Goal: Transaction & Acquisition: Purchase product/service

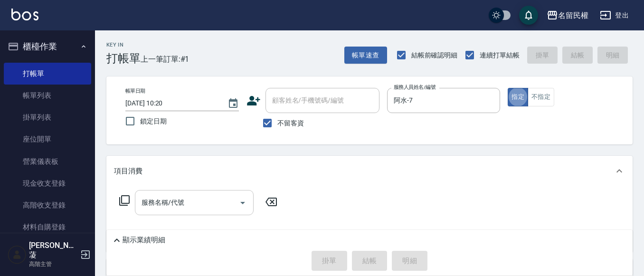
click at [168, 207] on input "服務名稱/代號" at bounding box center [187, 202] width 96 height 17
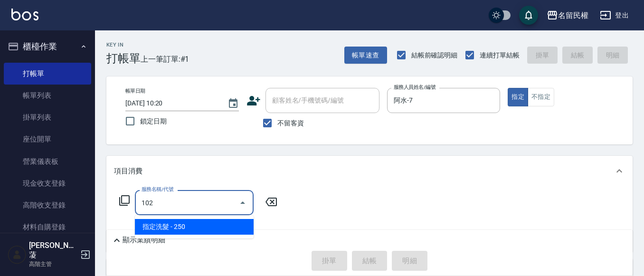
type input "指定洗髮(102)"
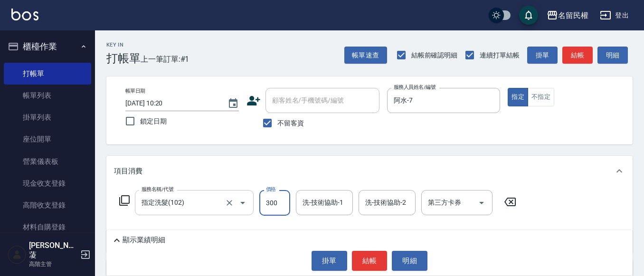
type input "300"
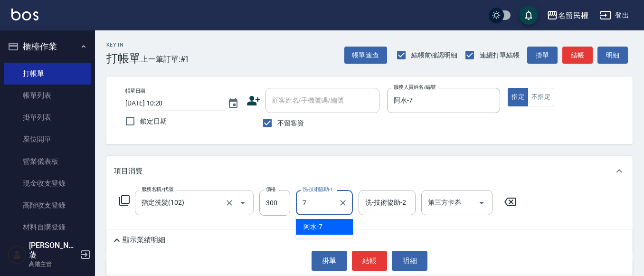
type input "阿水-7"
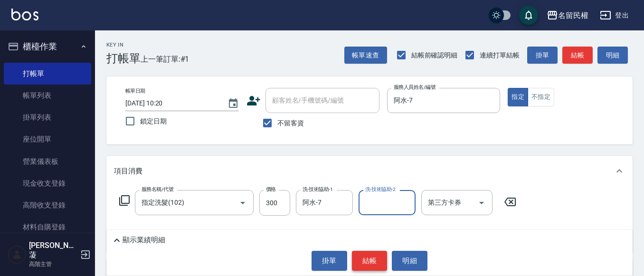
click at [380, 261] on button "結帳" at bounding box center [370, 261] width 36 height 20
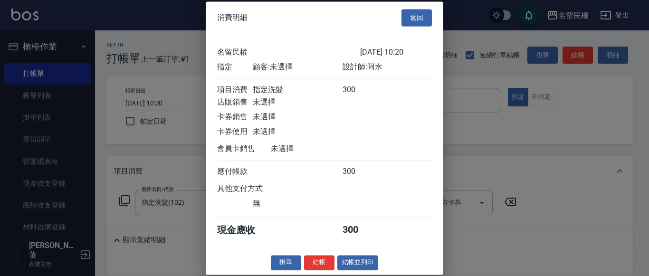
scroll to position [12, 0]
click at [324, 255] on div "消費明細 返回 名留民權 [DATE] 10:20 指定 顧客: 未選擇 設計師: 阿水 項目消費 指定洗髮 300 店販銷售 未選擇 卡券銷售 未選擇 卡券…" at bounding box center [324, 137] width 237 height 273
click at [323, 259] on button "結帳" at bounding box center [319, 262] width 30 height 15
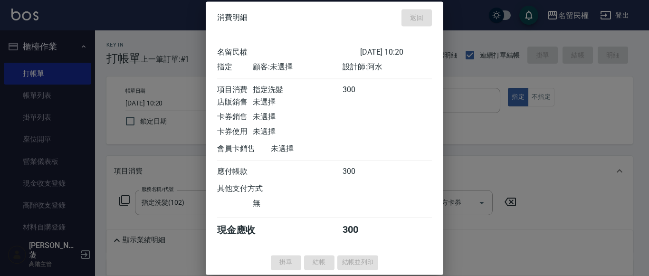
type input "[DATE] 11:34"
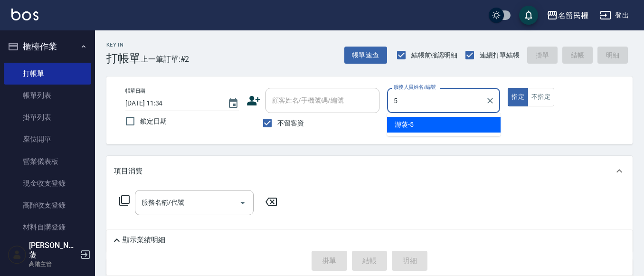
type input "瀞蓤-5"
type button "true"
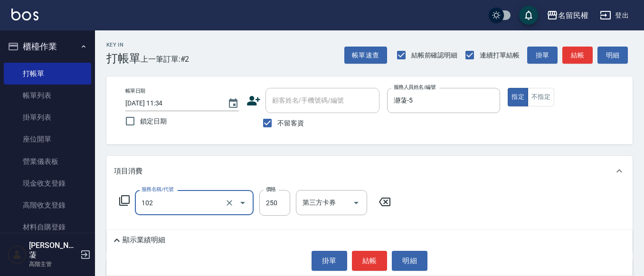
type input "指定洗髮(102)"
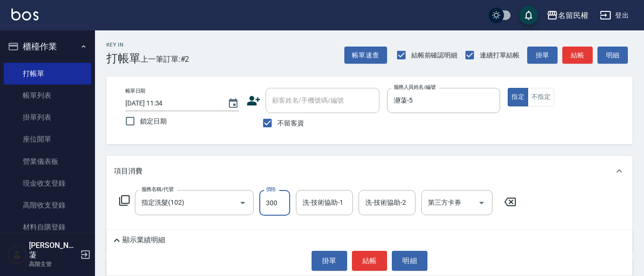
type input "300"
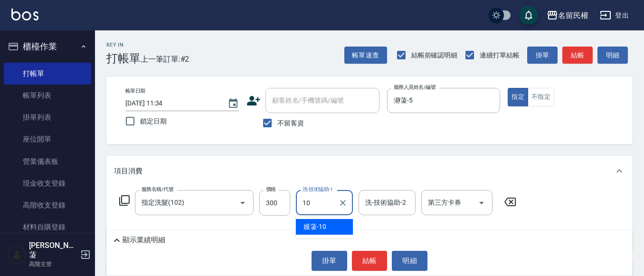
type input "嫚蓤-10"
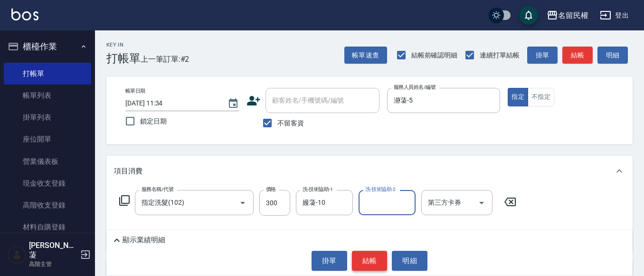
click at [368, 264] on button "結帳" at bounding box center [370, 261] width 36 height 20
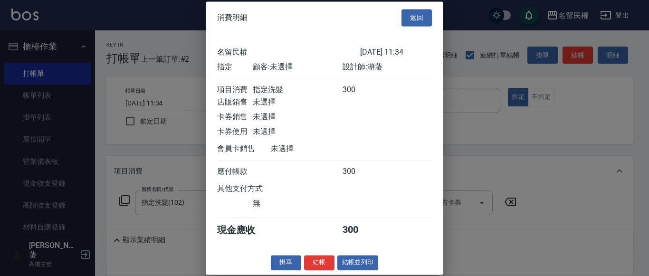
click at [320, 264] on button "結帳" at bounding box center [319, 262] width 30 height 15
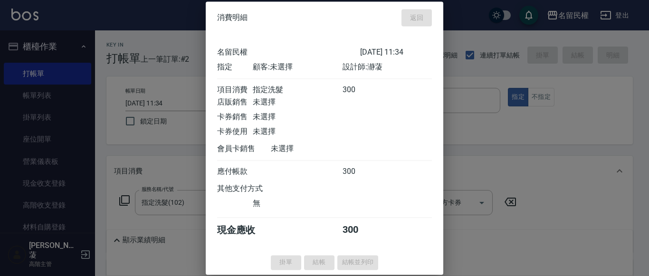
type input "[DATE] 11:36"
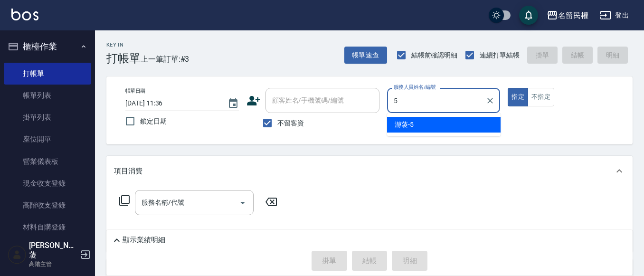
type input "瀞蓤-5"
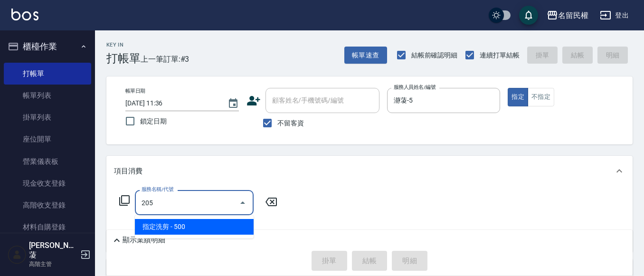
type input "指定洗剪(205)"
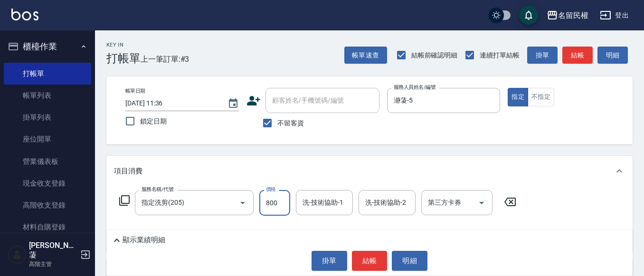
type input "800"
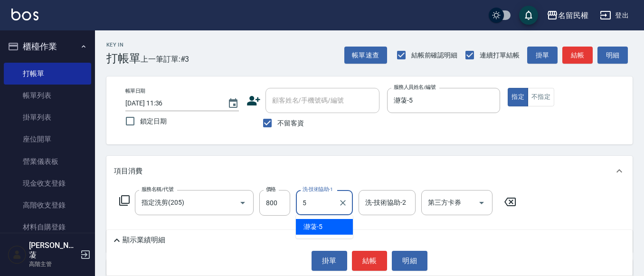
type input "瀞蓤-5"
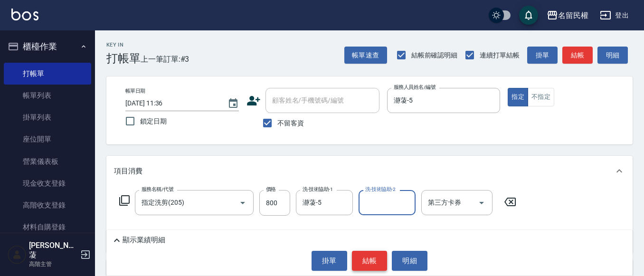
click at [384, 265] on button "結帳" at bounding box center [370, 261] width 36 height 20
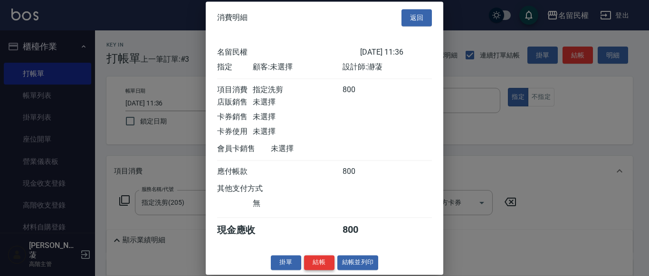
click at [328, 267] on button "結帳" at bounding box center [319, 262] width 30 height 15
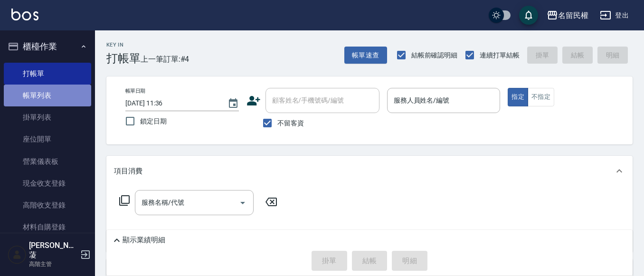
click at [52, 99] on link "帳單列表" at bounding box center [47, 96] width 87 height 22
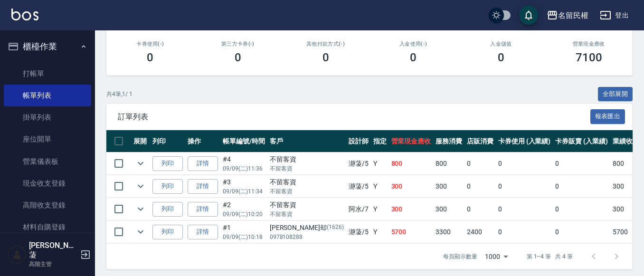
scroll to position [175, 0]
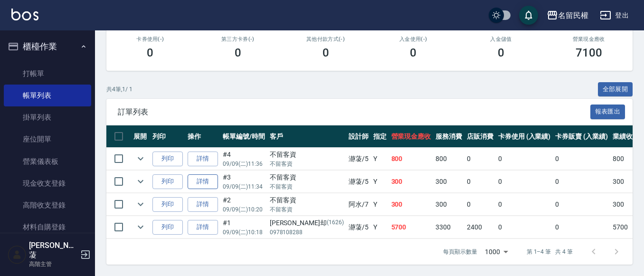
click at [201, 174] on link "詳情" at bounding box center [203, 181] width 30 height 15
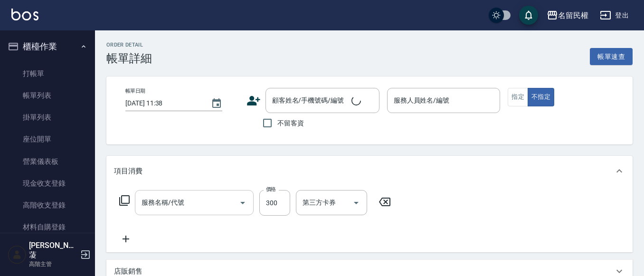
type input "[DATE] 11:34"
checkbox input "true"
type input "瀞蓤-5"
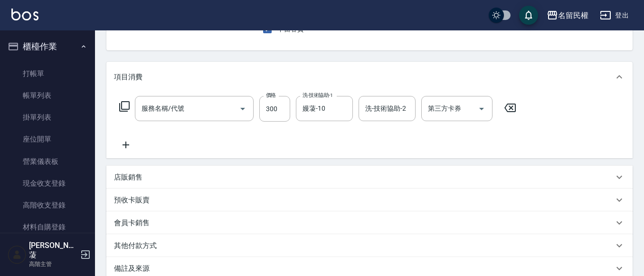
scroll to position [95, 0]
type input "指定洗髮(102)"
click at [134, 180] on p "店販銷售" at bounding box center [128, 176] width 28 height 10
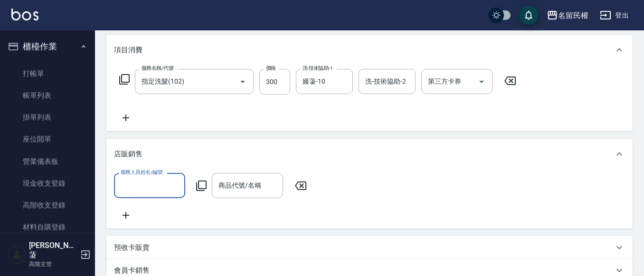
scroll to position [142, 0]
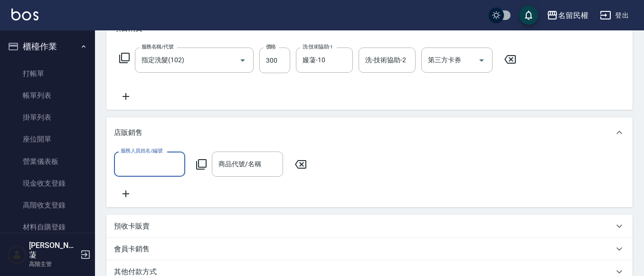
type input "7"
type input "瀞蓤-5"
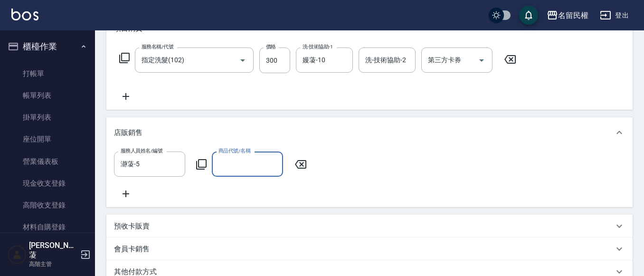
click at [205, 167] on icon at bounding box center [201, 164] width 10 height 10
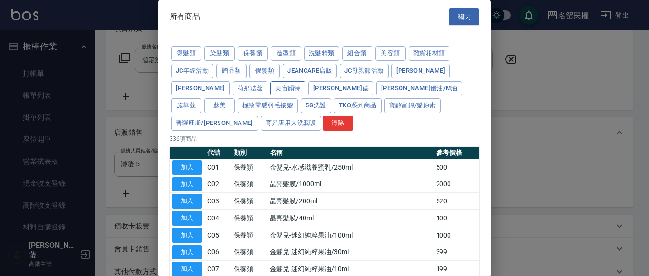
click at [270, 87] on button "美宙韻特" at bounding box center [287, 88] width 35 height 15
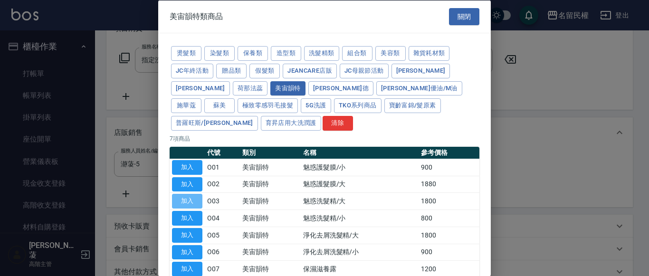
drag, startPoint x: 184, startPoint y: 181, endPoint x: 219, endPoint y: 178, distance: 34.9
click at [185, 194] on button "加入" at bounding box center [187, 201] width 30 height 15
type input "魅惑洗髮精/大"
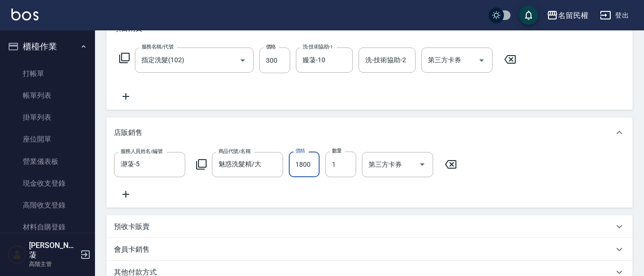
click at [296, 163] on input "1800" at bounding box center [304, 164] width 31 height 26
type input "1980"
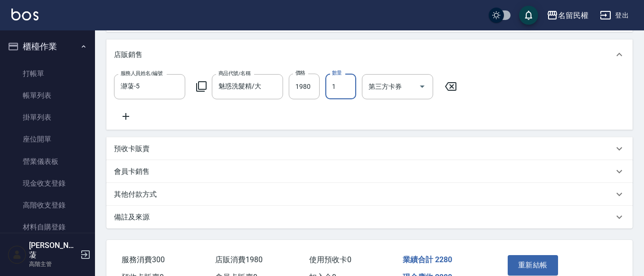
scroll to position [283, 0]
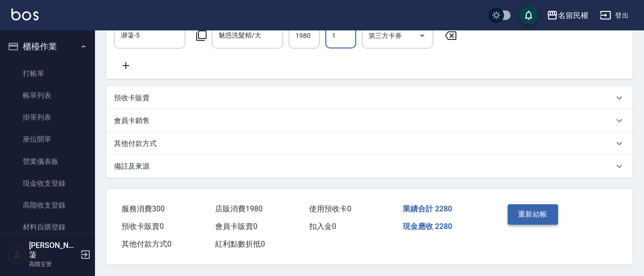
click at [529, 217] on button "重新結帳" at bounding box center [533, 214] width 50 height 20
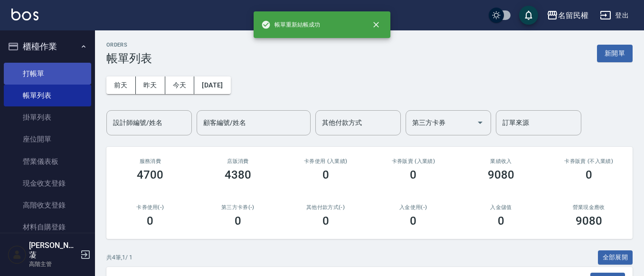
click at [46, 73] on link "打帳單" at bounding box center [47, 74] width 87 height 22
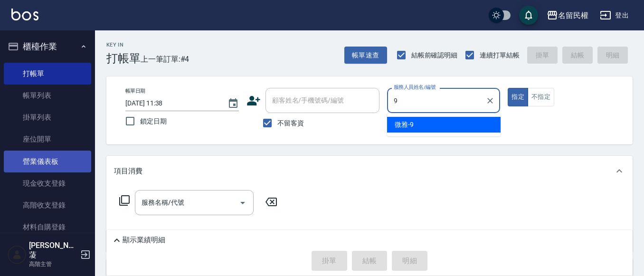
type input "微雅-9"
type button "true"
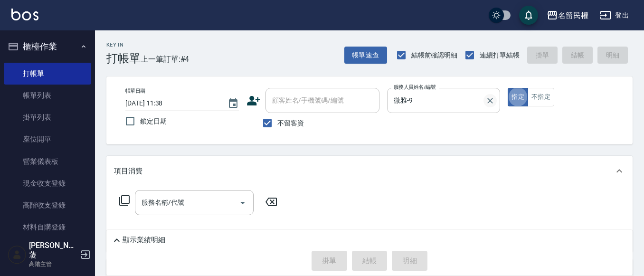
click at [488, 100] on icon "Clear" at bounding box center [489, 100] width 9 height 9
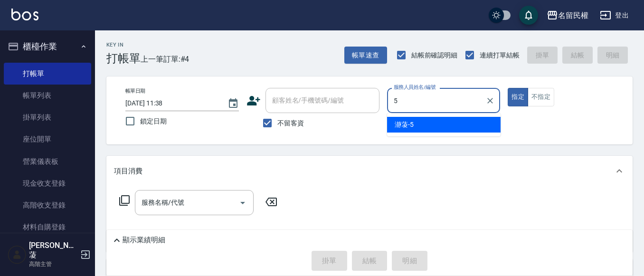
type input "瀞蓤-5"
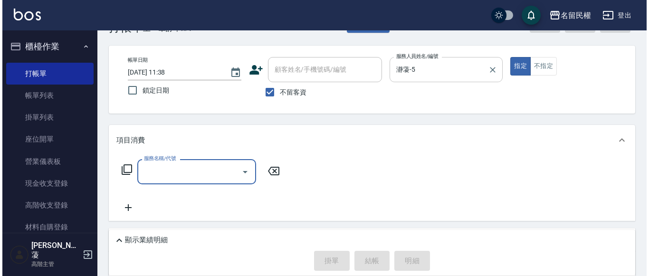
scroll to position [47, 0]
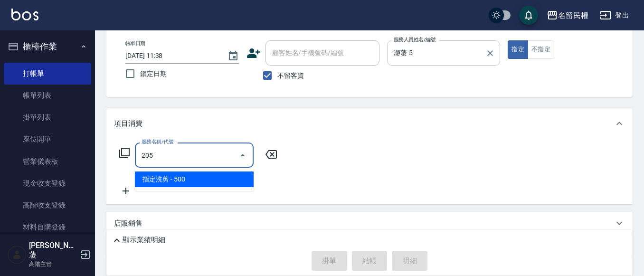
type input "指定洗剪(205)"
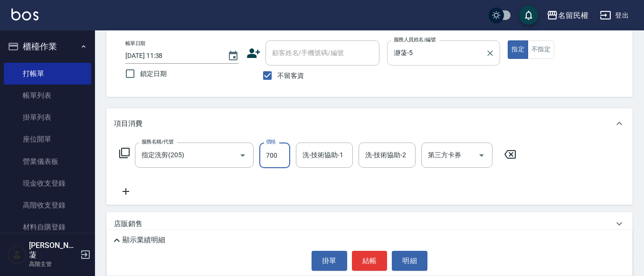
type input "700"
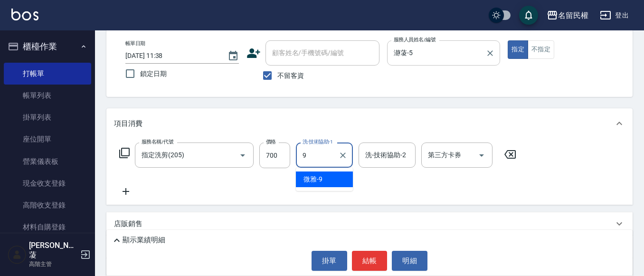
type input "微雅-9"
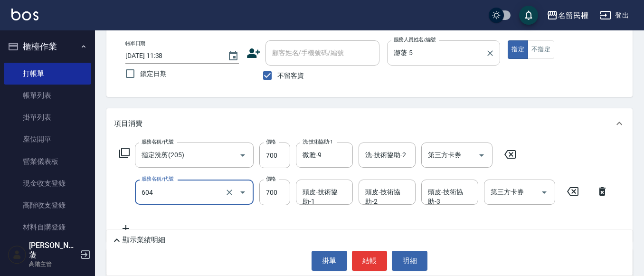
type input "SPA菁油頭皮養護洗髮(604)"
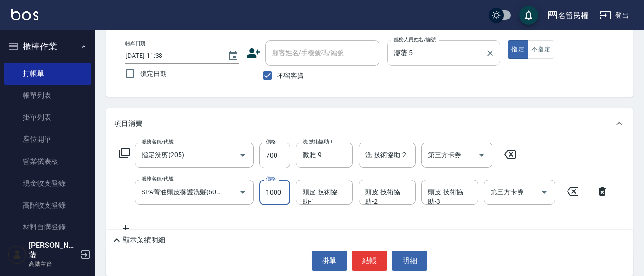
type input "1000"
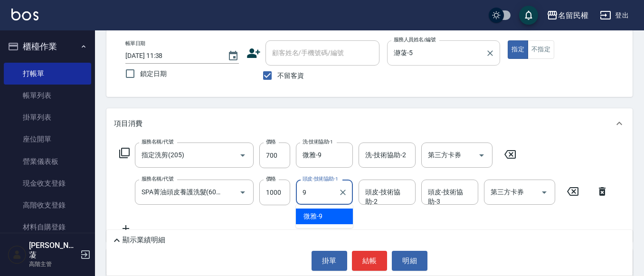
type input "微雅-9"
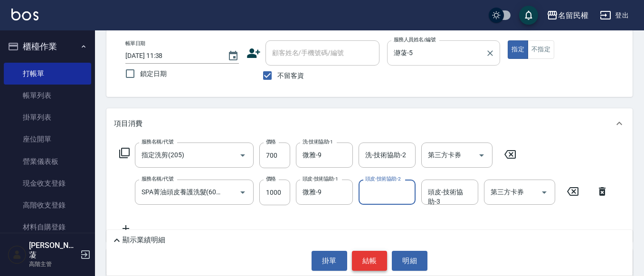
drag, startPoint x: 365, startPoint y: 259, endPoint x: 356, endPoint y: 255, distance: 9.2
click at [365, 259] on button "結帳" at bounding box center [370, 261] width 36 height 20
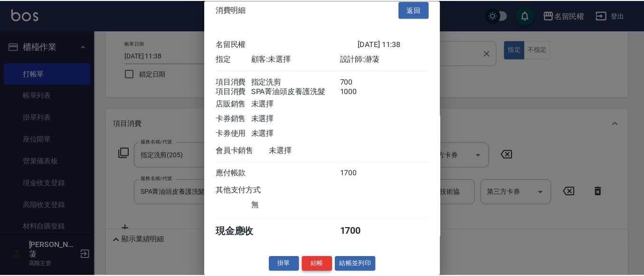
scroll to position [24, 0]
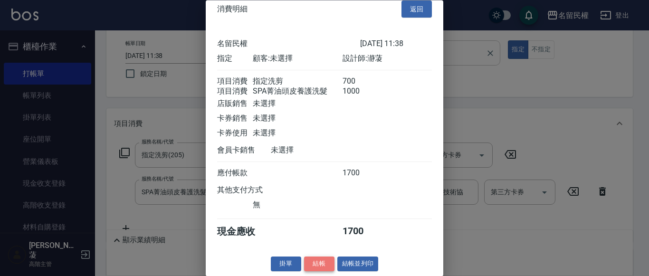
click at [315, 267] on button "結帳" at bounding box center [319, 264] width 30 height 15
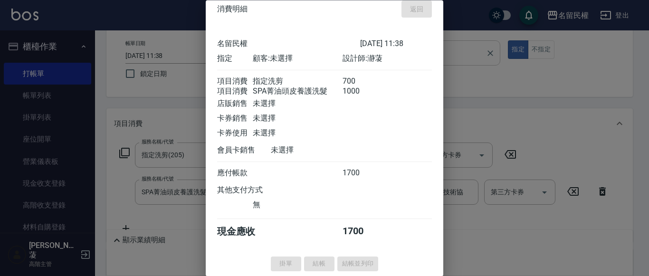
type input "[DATE] 11:42"
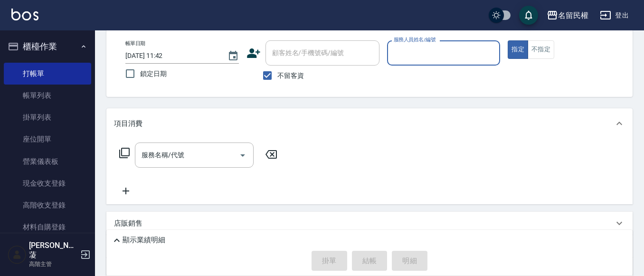
scroll to position [0, 0]
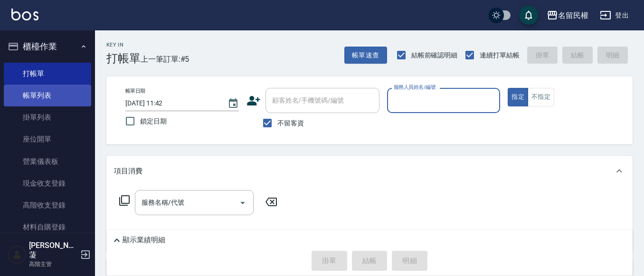
click at [57, 106] on link "帳單列表" at bounding box center [47, 96] width 87 height 22
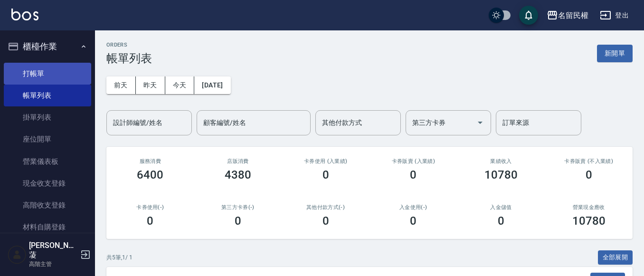
click at [61, 70] on link "打帳單" at bounding box center [47, 74] width 87 height 22
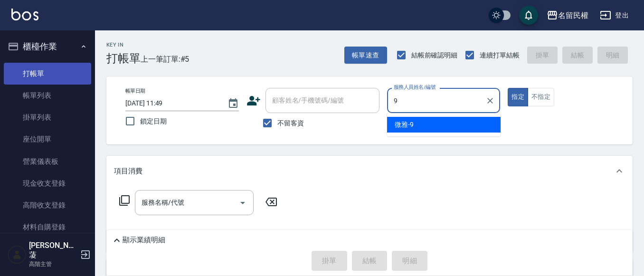
type input "微雅-9"
type button "true"
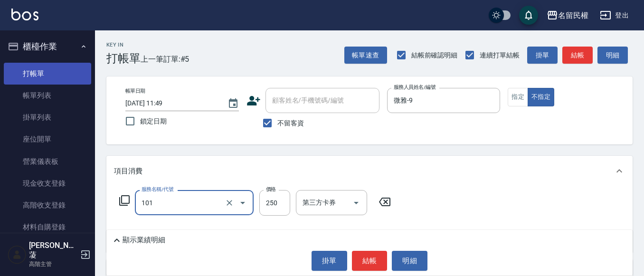
type input "不指定洗髮(101)"
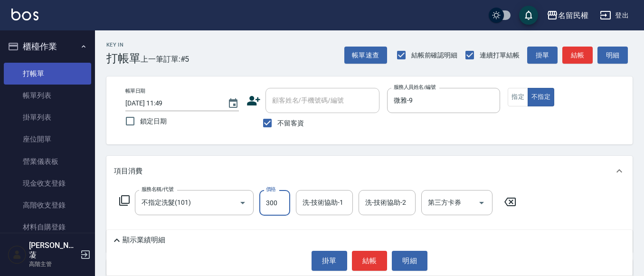
type input "300"
type input "微雅-9"
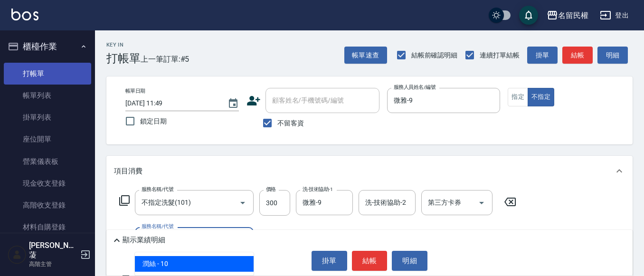
type input "[PERSON_NAME](701)"
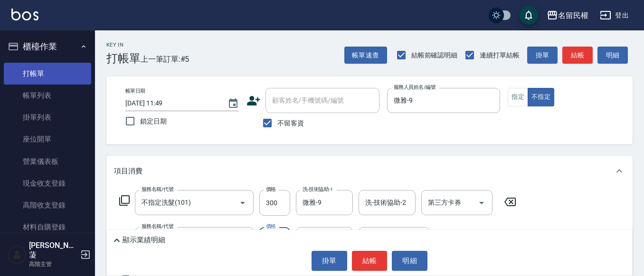
type input "30"
type input "微雅-9"
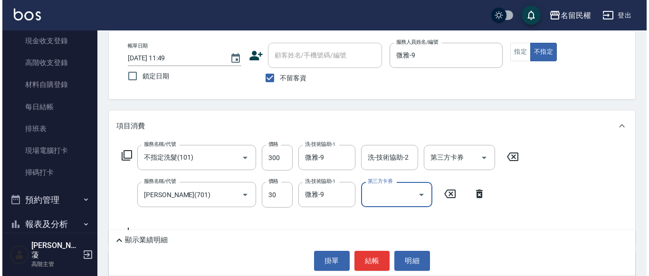
scroll to position [95, 0]
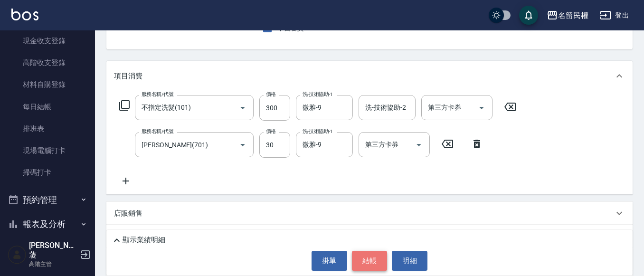
click at [370, 260] on button "結帳" at bounding box center [370, 261] width 36 height 20
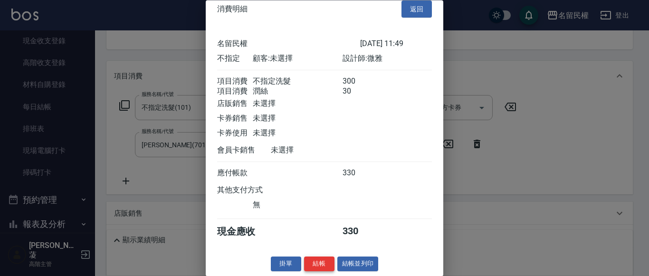
scroll to position [24, 0]
click at [312, 258] on button "結帳" at bounding box center [319, 264] width 30 height 15
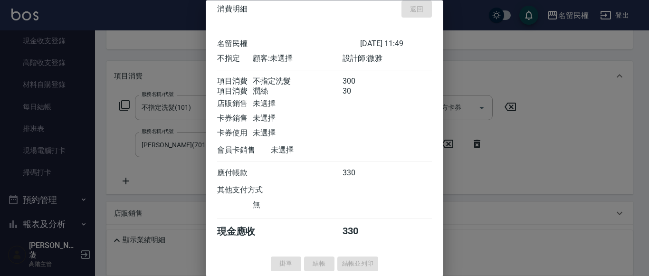
type input "[DATE] 12:11"
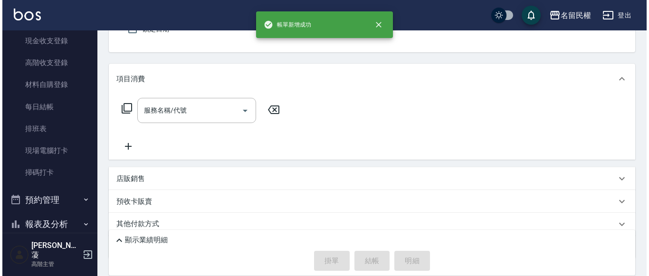
scroll to position [0, 0]
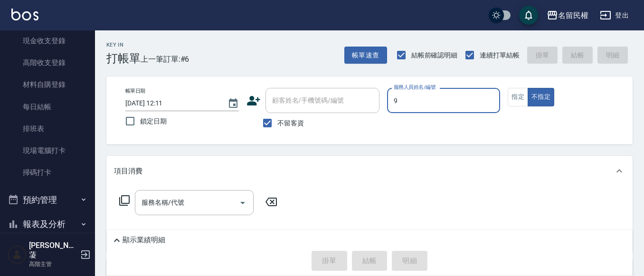
type input "微雅-9"
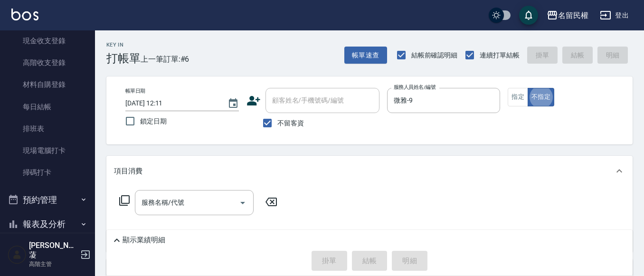
type button "false"
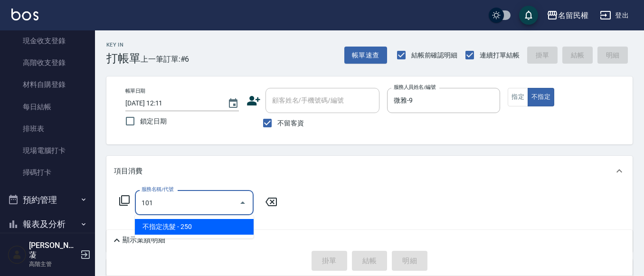
type input "不指定洗髮(101)"
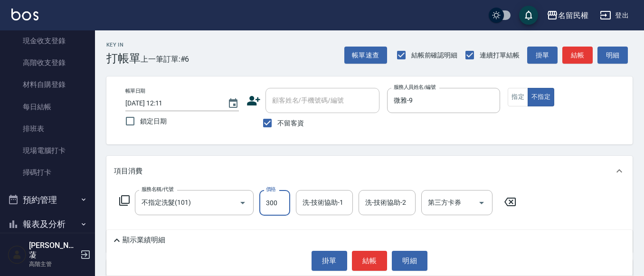
type input "300"
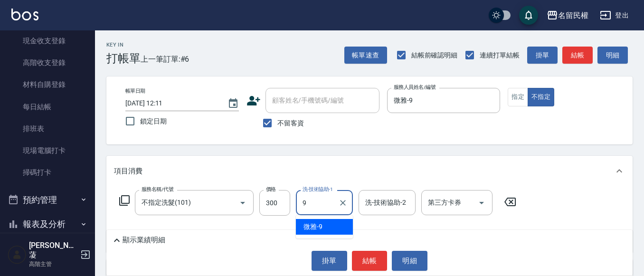
type input "微雅-9"
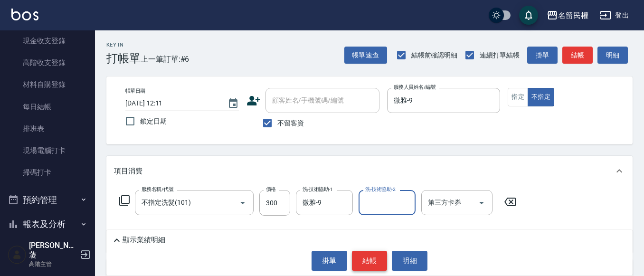
drag, startPoint x: 383, startPoint y: 261, endPoint x: 378, endPoint y: 258, distance: 5.9
click at [384, 261] on button "結帳" at bounding box center [370, 261] width 36 height 20
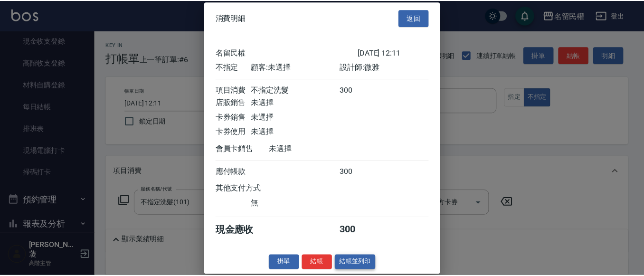
scroll to position [12, 0]
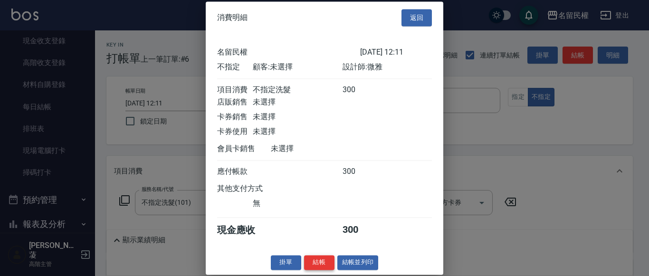
click at [327, 262] on button "結帳" at bounding box center [319, 262] width 30 height 15
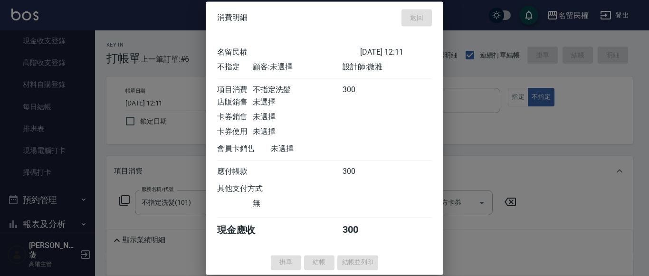
type input "[DATE] 12:37"
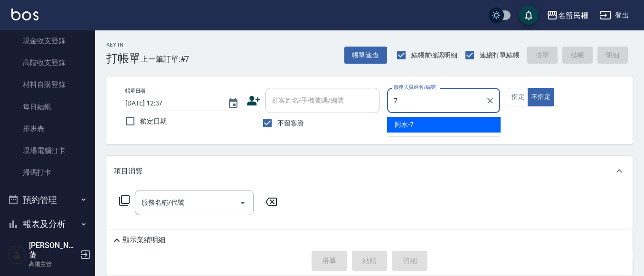
type input "阿水-7"
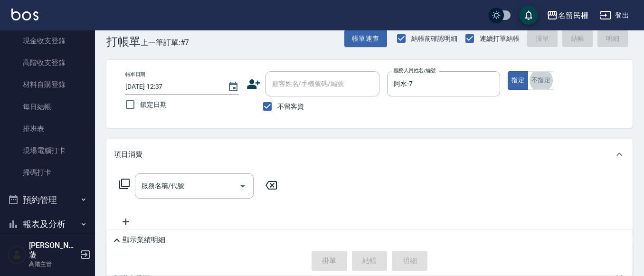
scroll to position [19, 0]
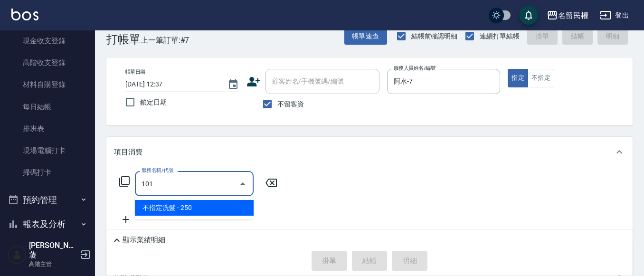
type input "不指定洗髮(101)"
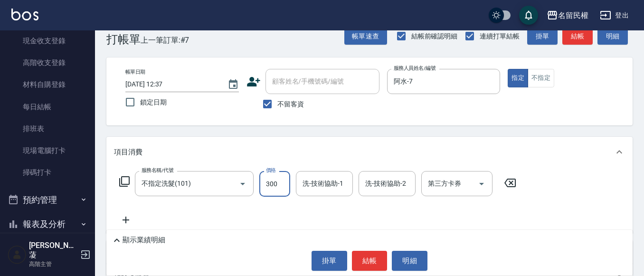
type input "300"
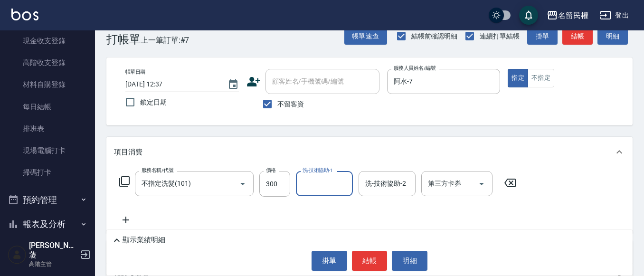
type input "9"
click at [339, 185] on button "Clear" at bounding box center [342, 183] width 13 height 13
type input "阿水-7"
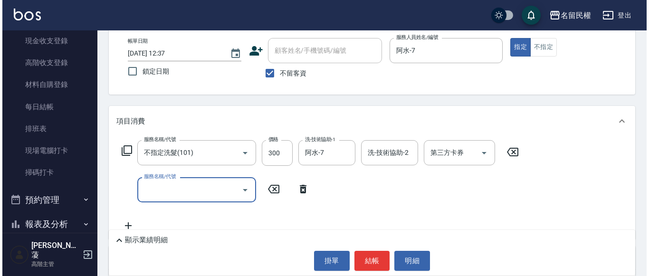
scroll to position [66, 0]
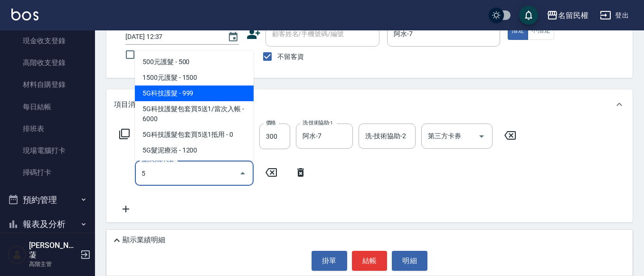
click at [216, 97] on span "5G科技護髮 - 999" at bounding box center [194, 93] width 119 height 16
type input "5G科技護髮(517)"
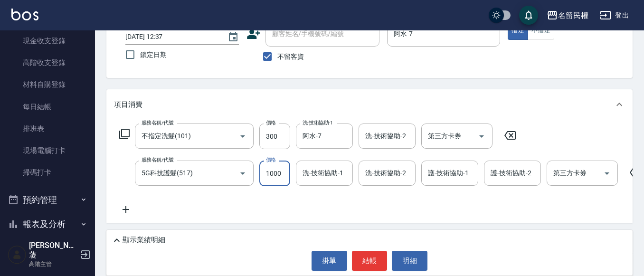
type input "1000"
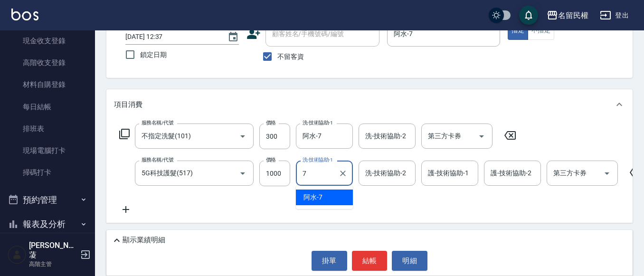
type input "阿水-7"
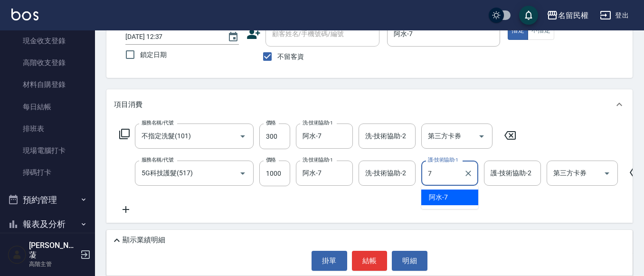
type input "阿水-7"
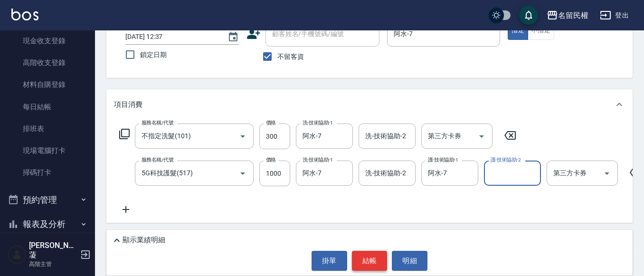
click at [360, 268] on button "結帳" at bounding box center [370, 261] width 36 height 20
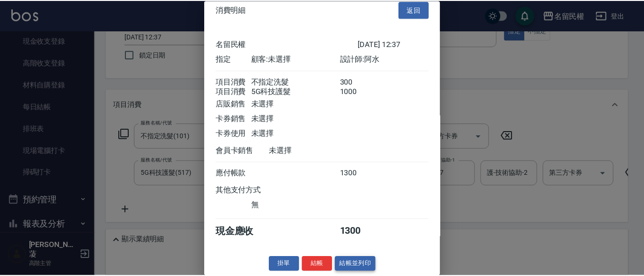
scroll to position [24, 0]
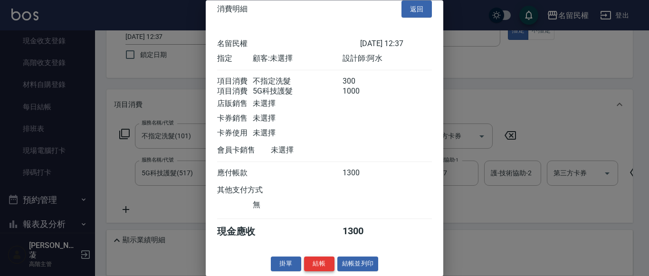
click at [317, 266] on button "結帳" at bounding box center [319, 264] width 30 height 15
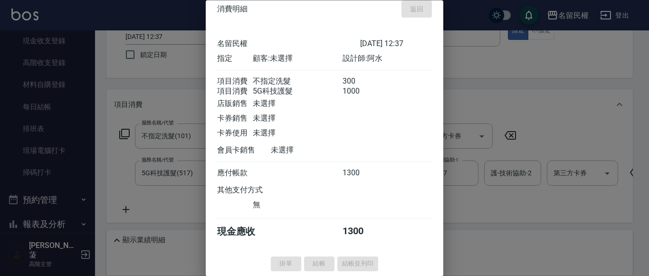
type input "[DATE] 12:38"
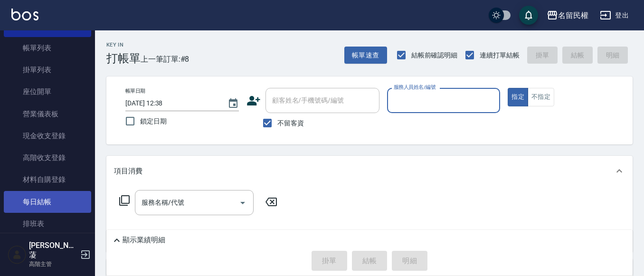
scroll to position [0, 0]
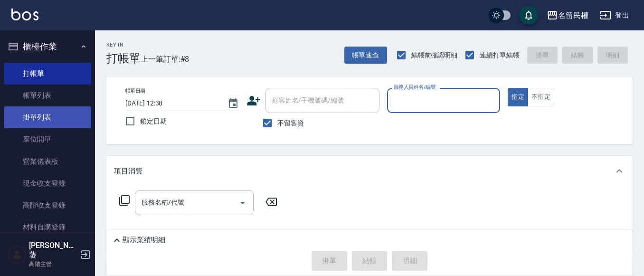
click at [51, 125] on link "掛單列表" at bounding box center [47, 117] width 87 height 22
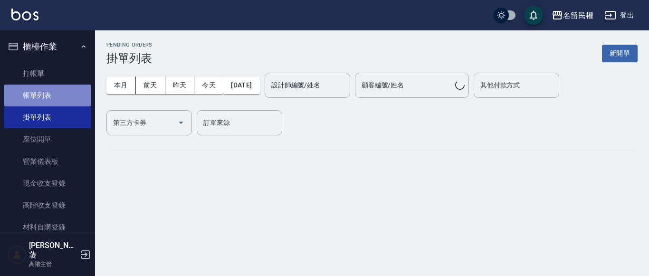
click at [55, 94] on link "帳單列表" at bounding box center [47, 96] width 87 height 22
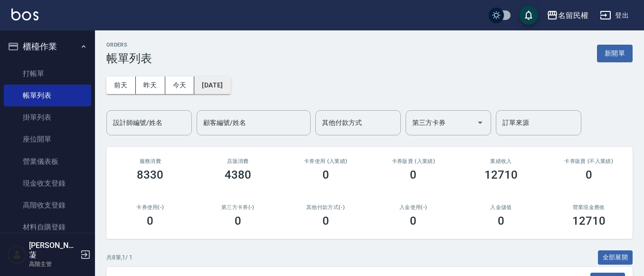
click at [210, 90] on button "[DATE]" at bounding box center [212, 85] width 36 height 18
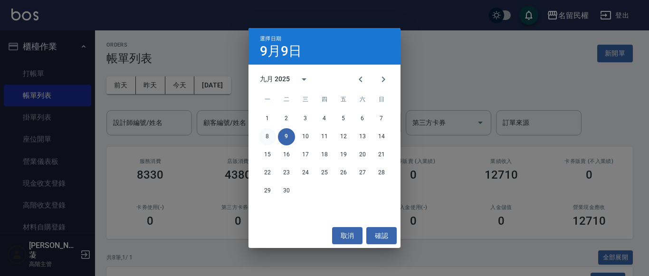
click at [266, 135] on button "8" at bounding box center [267, 136] width 17 height 17
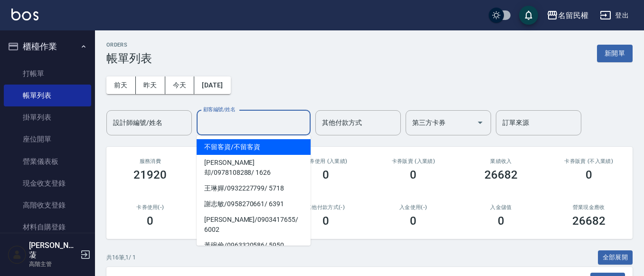
click at [233, 120] on input "顧客編號/姓名" at bounding box center [253, 122] width 105 height 17
type input "9"
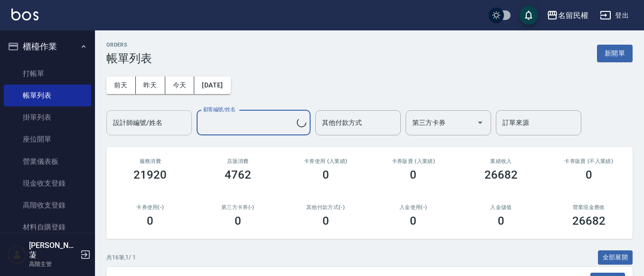
type input "廖凡棣/0911366198/9"
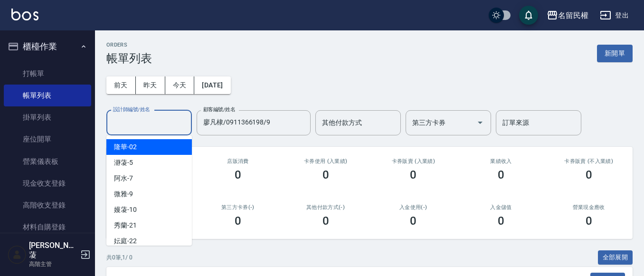
click at [175, 129] on input "設計師編號/姓名" at bounding box center [149, 122] width 77 height 17
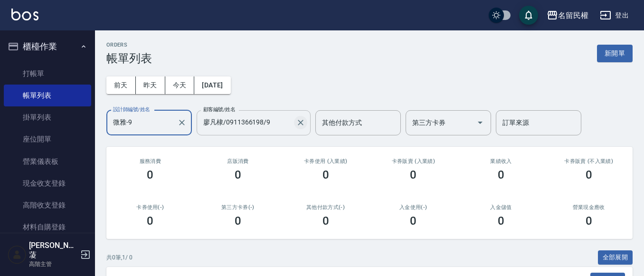
click at [306, 123] on button "Clear" at bounding box center [300, 122] width 13 height 13
type input "微雅-9"
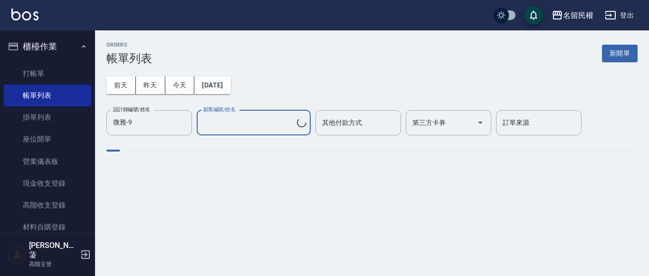
type input "不留客資/不留客資"
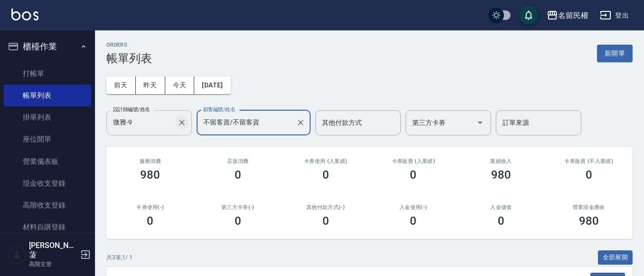
click at [185, 123] on icon "Clear" at bounding box center [181, 122] width 9 height 9
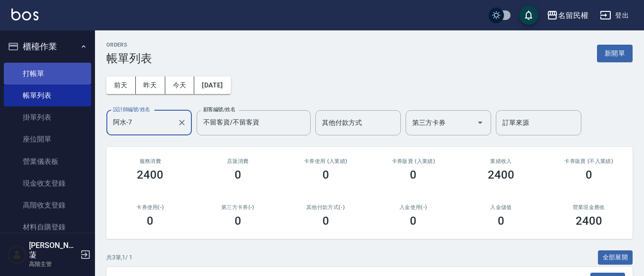
type input "阿水-7"
click at [50, 77] on link "打帳單" at bounding box center [47, 74] width 87 height 22
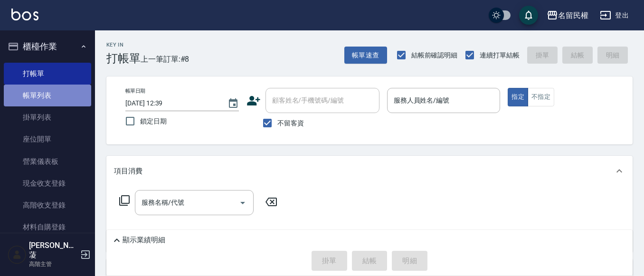
click at [59, 97] on link "帳單列表" at bounding box center [47, 96] width 87 height 22
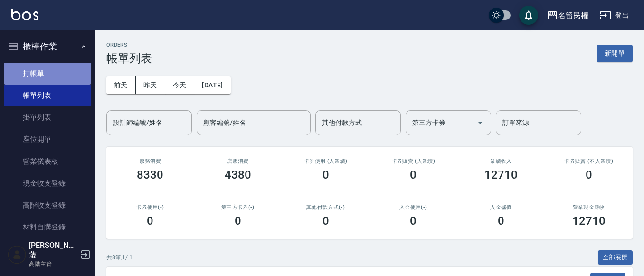
click at [69, 78] on link "打帳單" at bounding box center [47, 74] width 87 height 22
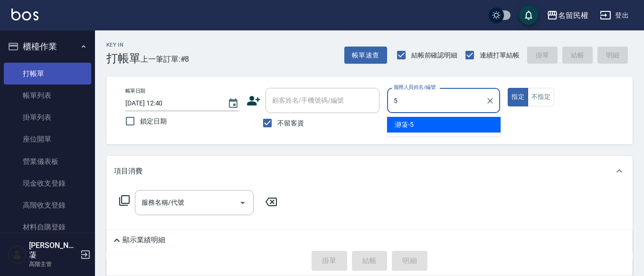
type input "瀞蓤-5"
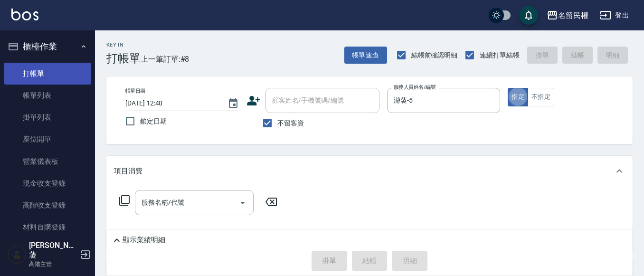
type button "true"
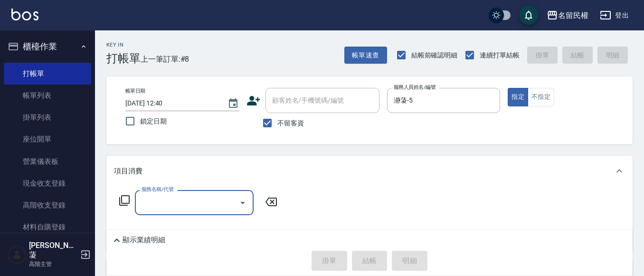
scroll to position [47, 0]
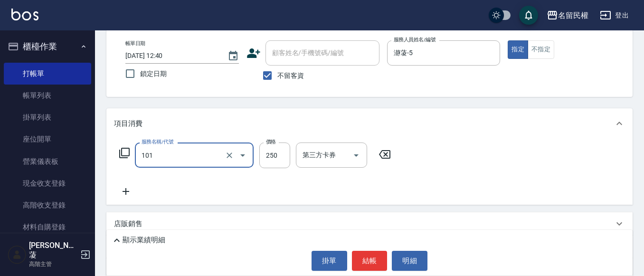
type input "不指定洗髮(101)"
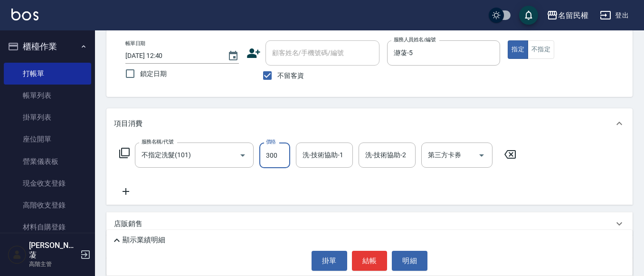
type input "300"
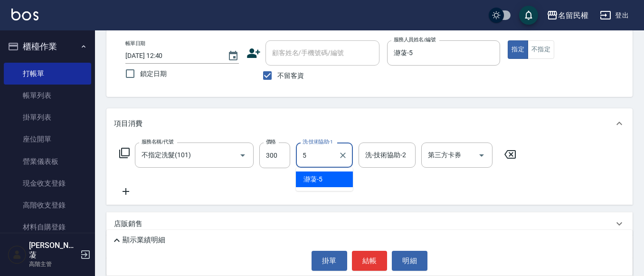
type input "瀞蓤-5"
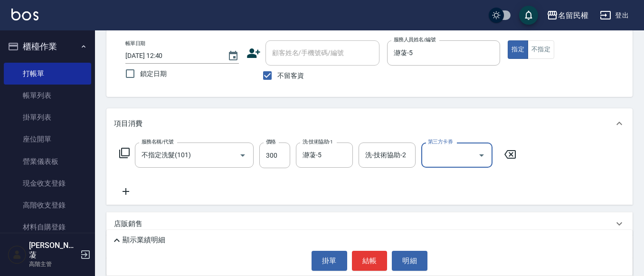
click at [127, 225] on p "店販銷售" at bounding box center [128, 224] width 28 height 10
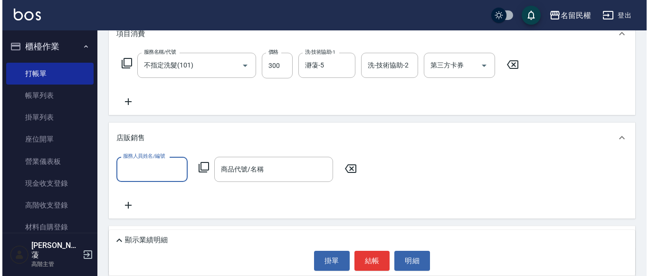
scroll to position [142, 0]
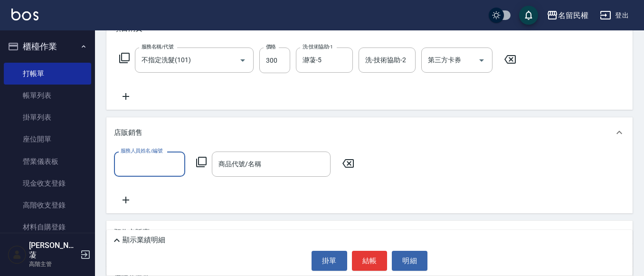
click at [200, 162] on icon at bounding box center [201, 161] width 11 height 11
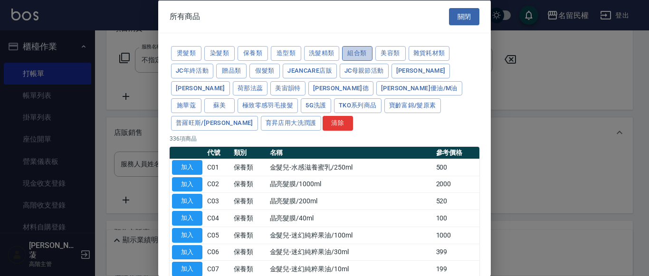
click at [348, 56] on button "組合類" at bounding box center [357, 53] width 30 height 15
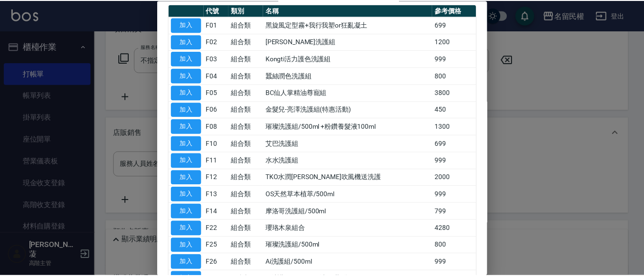
scroll to position [189, 0]
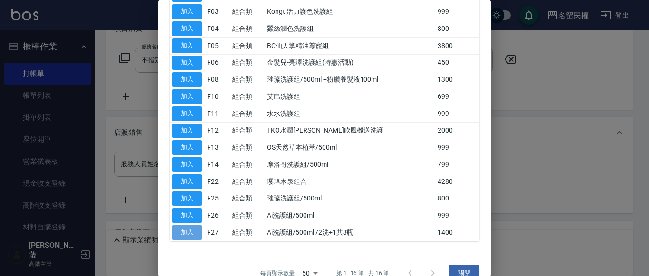
click at [183, 226] on button "加入" at bounding box center [187, 233] width 30 height 15
type input "Ai洗護組/500ml /2洗+1共3瓶"
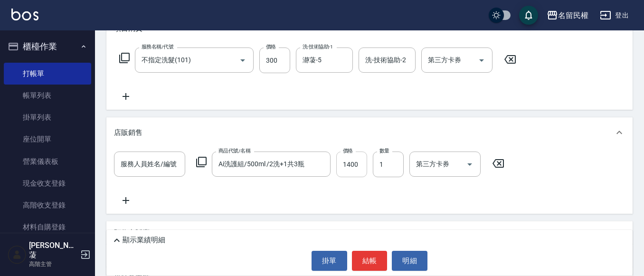
click at [355, 166] on input "1400" at bounding box center [351, 164] width 31 height 26
type input "1200"
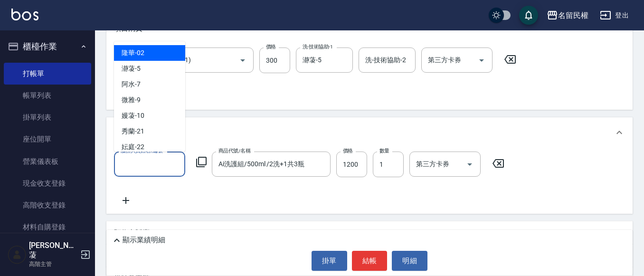
click at [158, 160] on input "服務人員姓名/編號" at bounding box center [149, 164] width 63 height 17
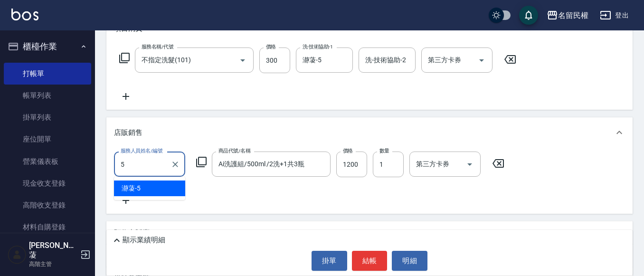
type input "瀞蓤-5"
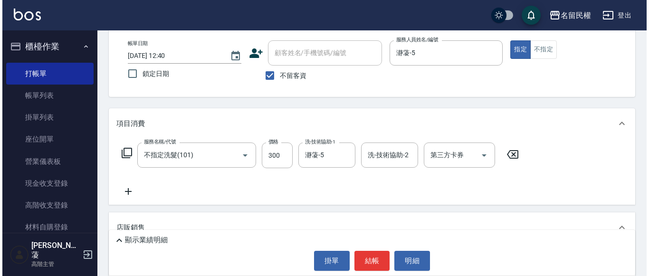
scroll to position [0, 0]
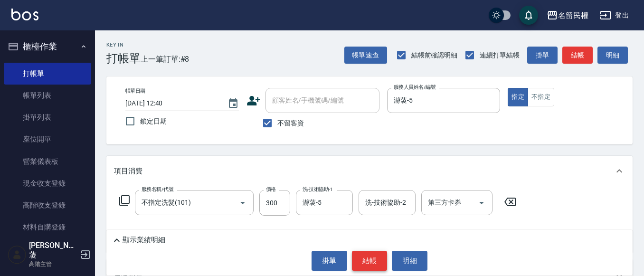
click at [366, 254] on button "結帳" at bounding box center [370, 261] width 36 height 20
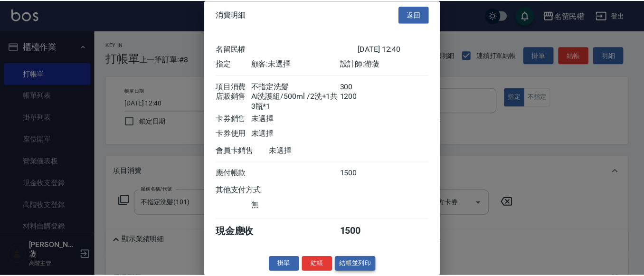
scroll to position [19, 0]
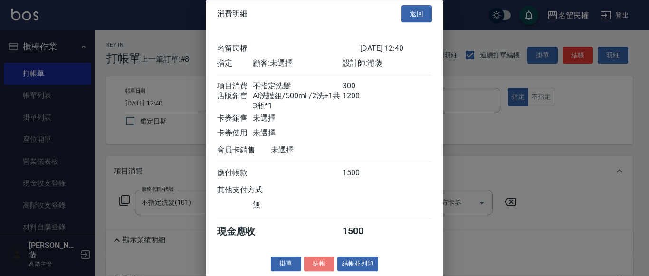
drag, startPoint x: 312, startPoint y: 263, endPoint x: 314, endPoint y: 257, distance: 5.4
click at [313, 262] on button "結帳" at bounding box center [319, 264] width 30 height 15
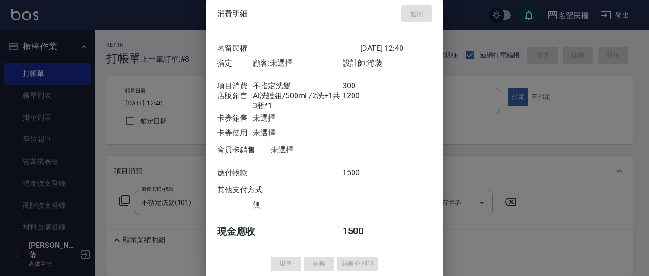
type input "[DATE] 12:50"
